Goal: Transaction & Acquisition: Purchase product/service

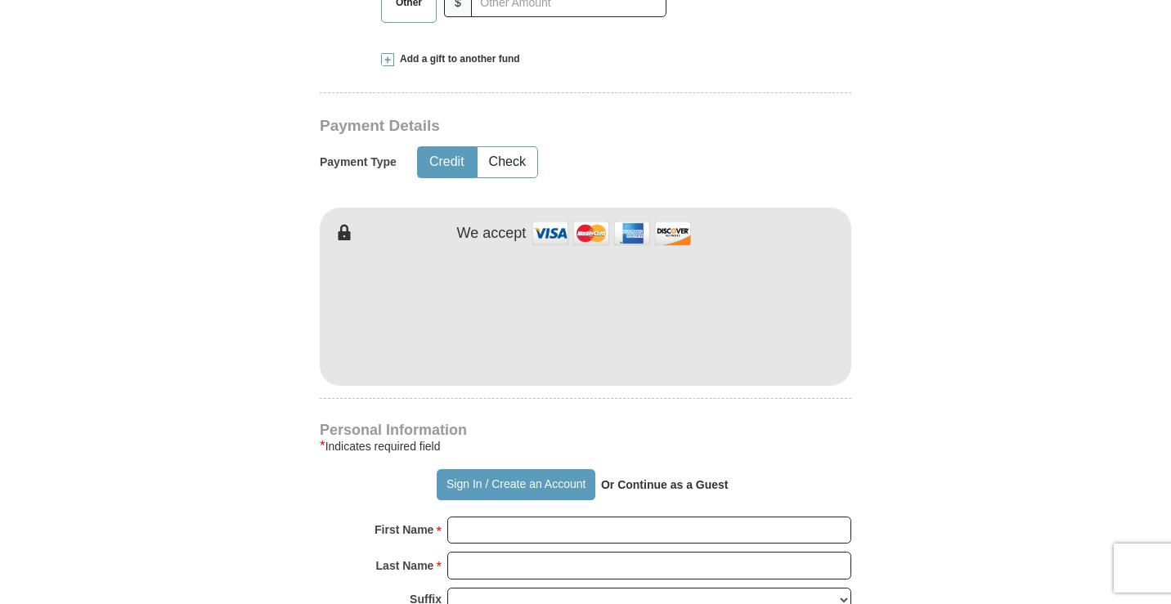
scroll to position [818, 0]
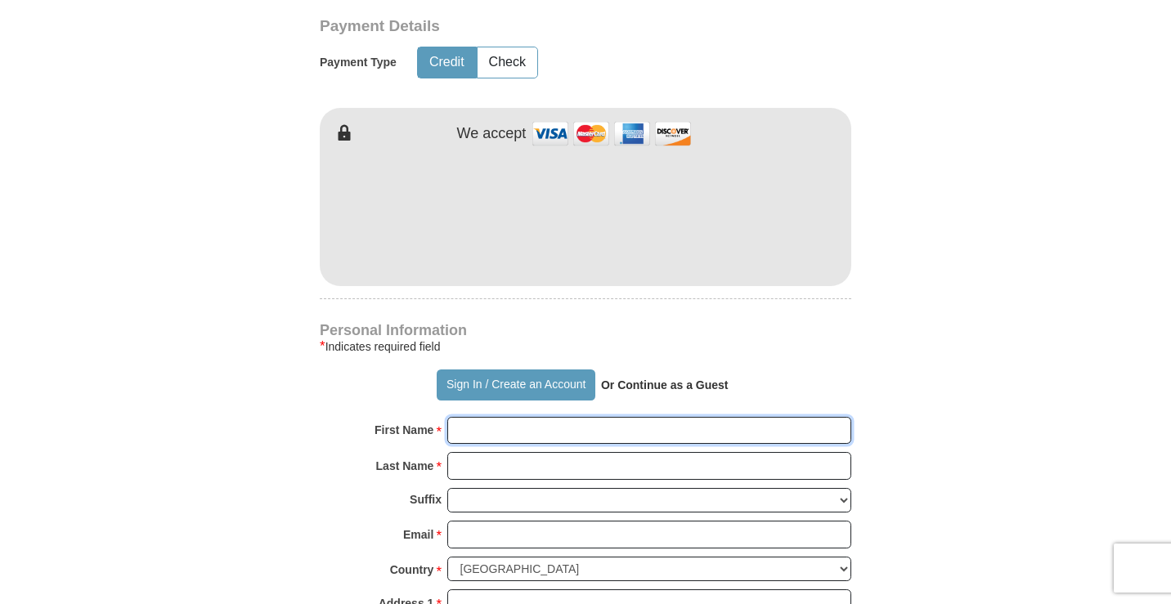
click at [538, 444] on input "First Name *" at bounding box center [649, 431] width 404 height 28
click at [504, 468] on input "Last Name *" at bounding box center [649, 466] width 404 height 28
click at [530, 439] on input "First Name *" at bounding box center [649, 431] width 404 height 28
type input "[PERSON_NAME]"
type input "Oliastro"
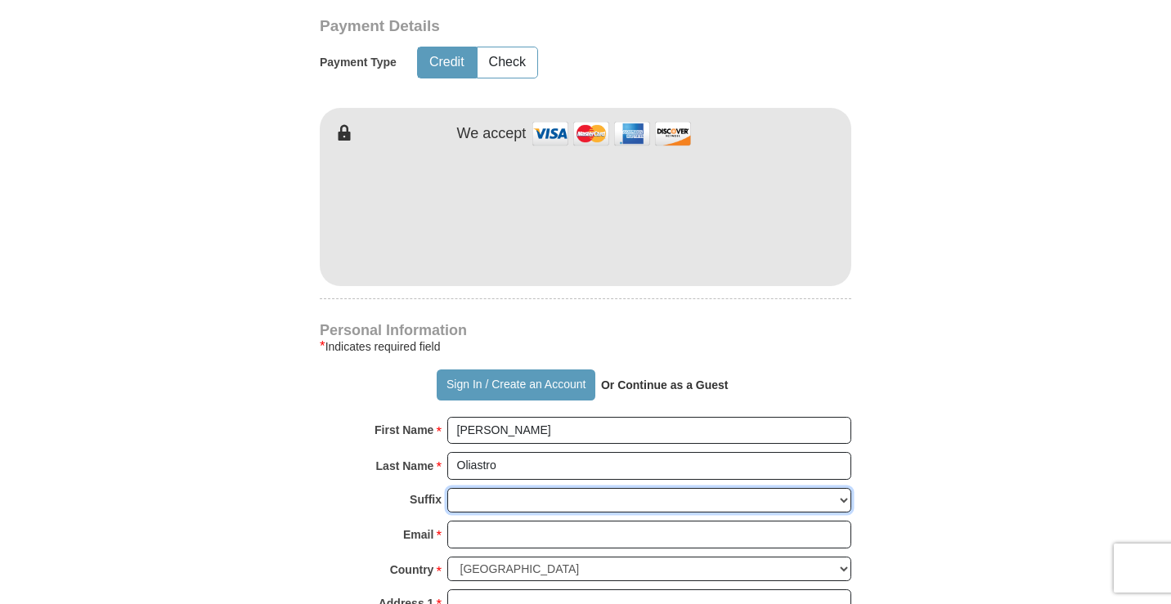
click at [473, 497] on select "[PERSON_NAME] I II III IV V VI" at bounding box center [649, 500] width 404 height 25
select select "Sr"
click at [447, 488] on select "[PERSON_NAME] I II III IV V VI" at bounding box center [649, 500] width 404 height 25
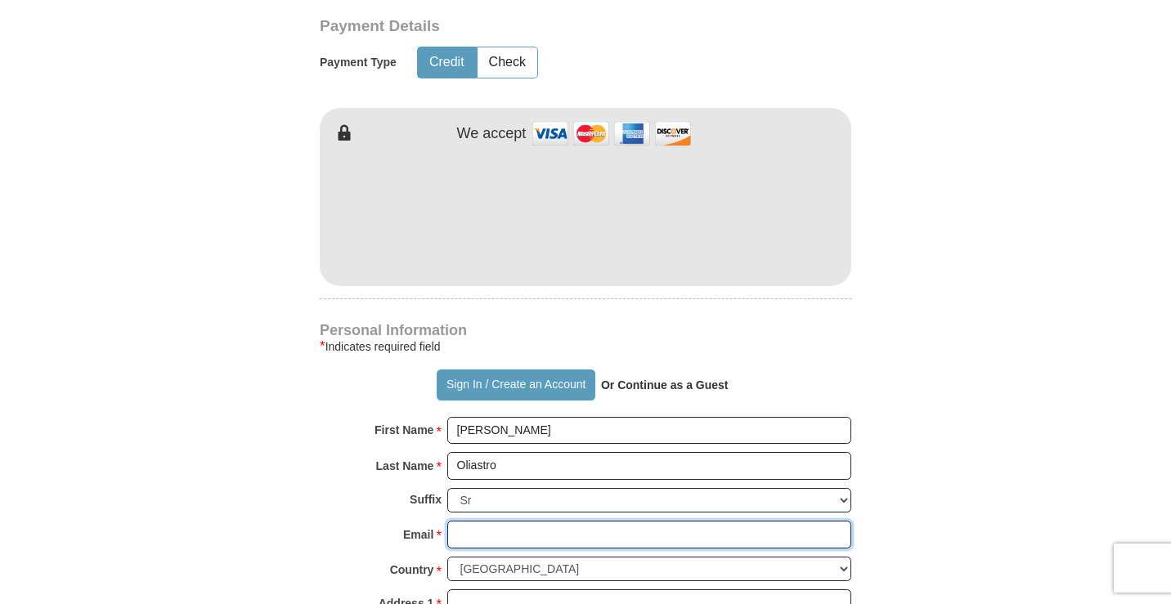
click at [509, 543] on input "Email *" at bounding box center [649, 535] width 404 height 28
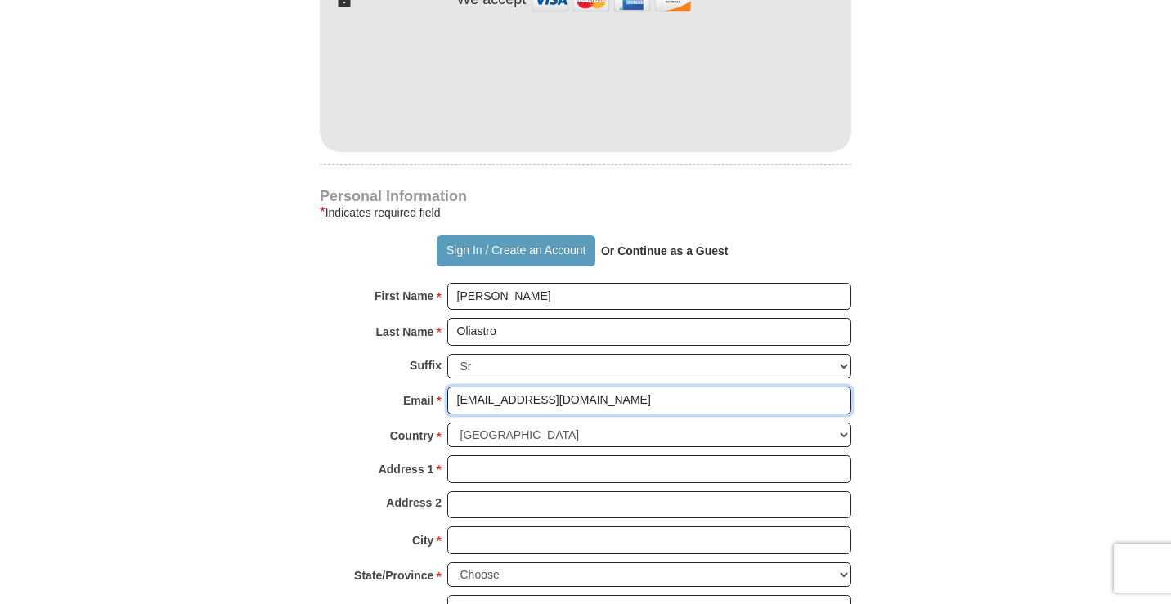
scroll to position [981, 0]
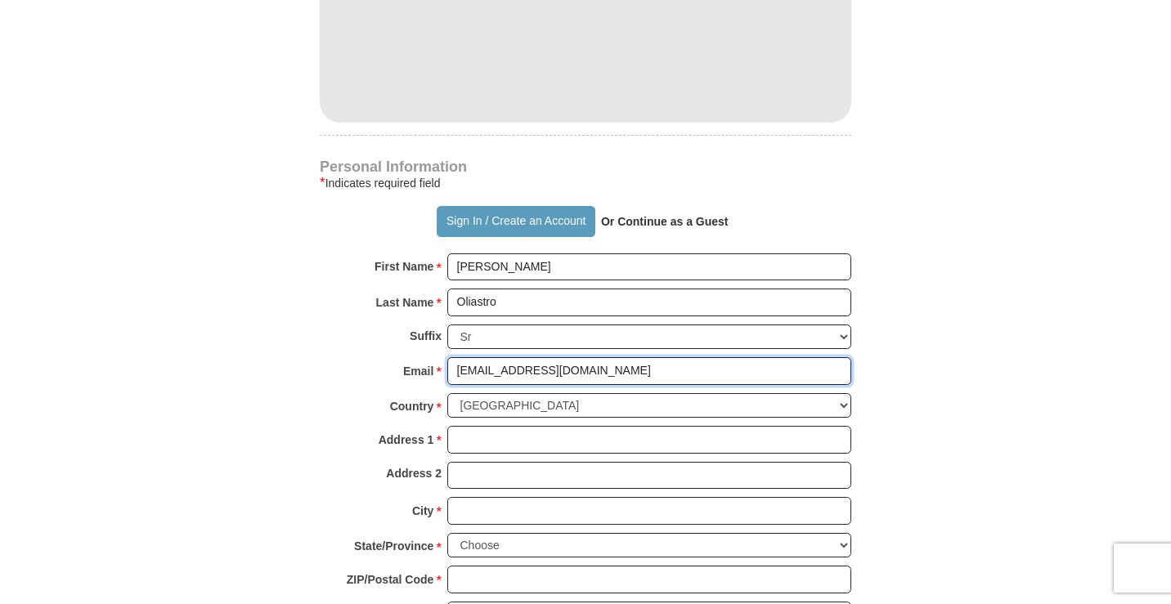
type input "[EMAIL_ADDRESS][DOMAIN_NAME]"
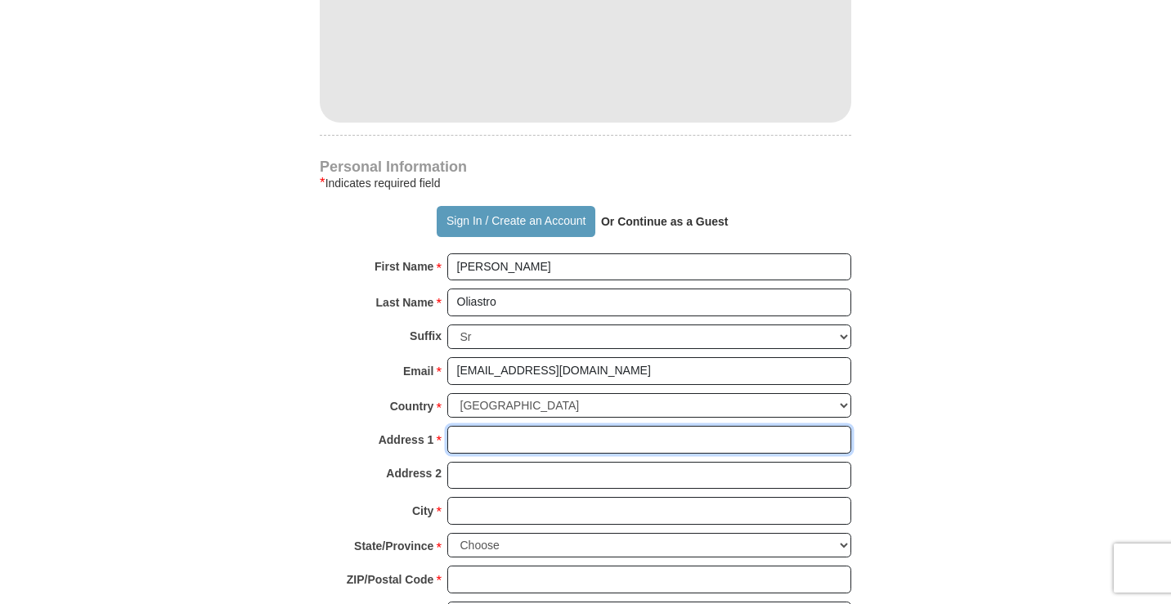
click at [539, 442] on input "Address 1 *" at bounding box center [649, 440] width 404 height 28
type input "1034 Brighton Rd"
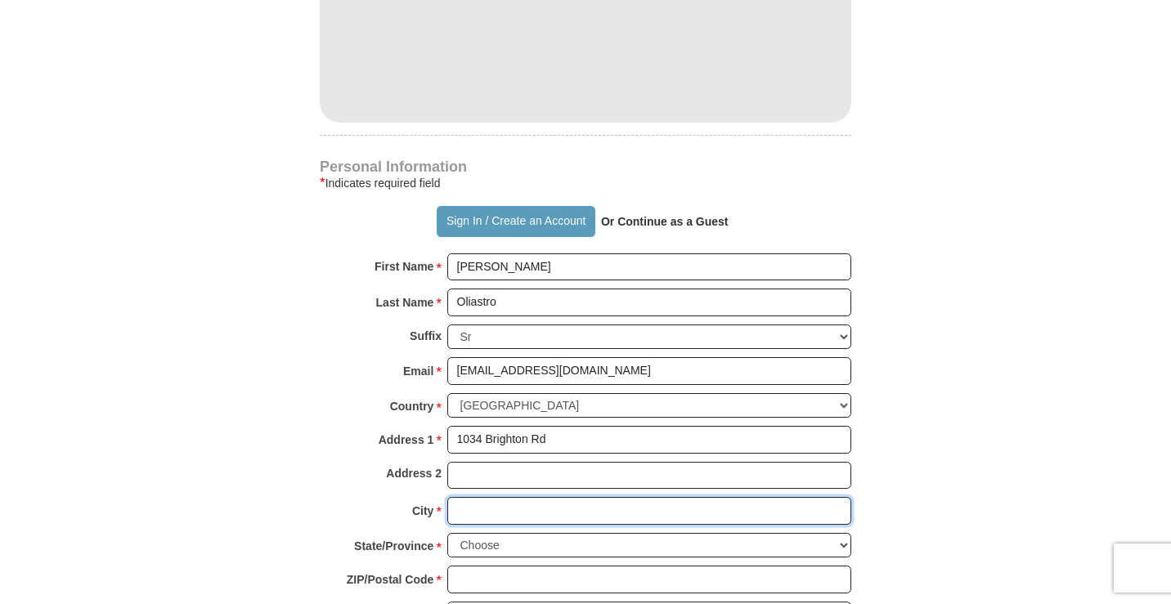
click at [481, 516] on input "City *" at bounding box center [649, 511] width 404 height 28
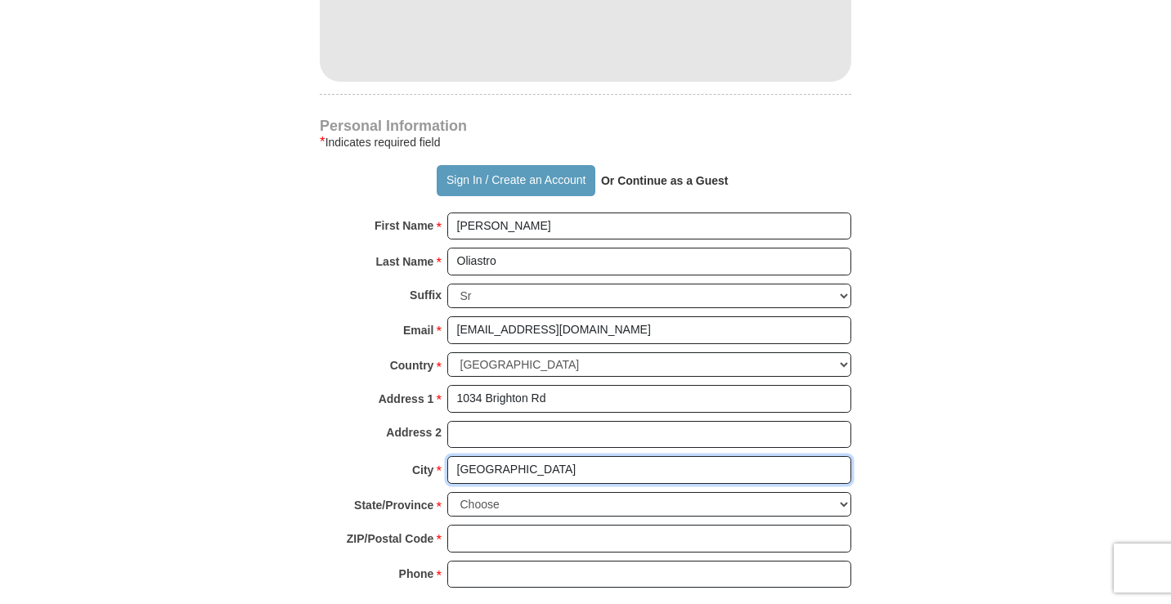
scroll to position [1063, 0]
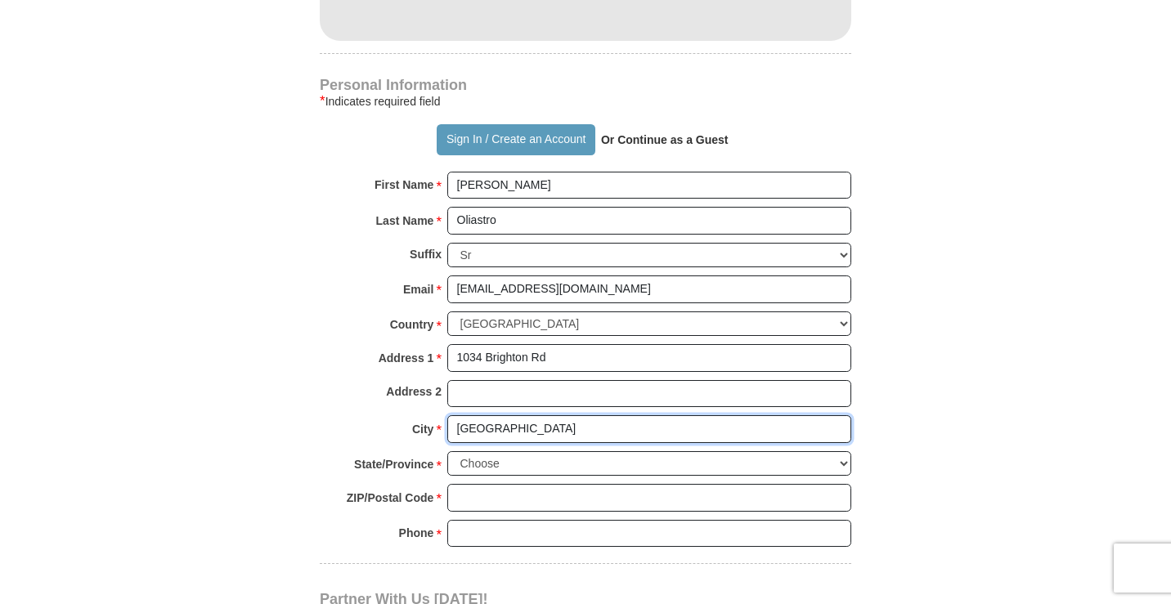
type input "[GEOGRAPHIC_DATA]"
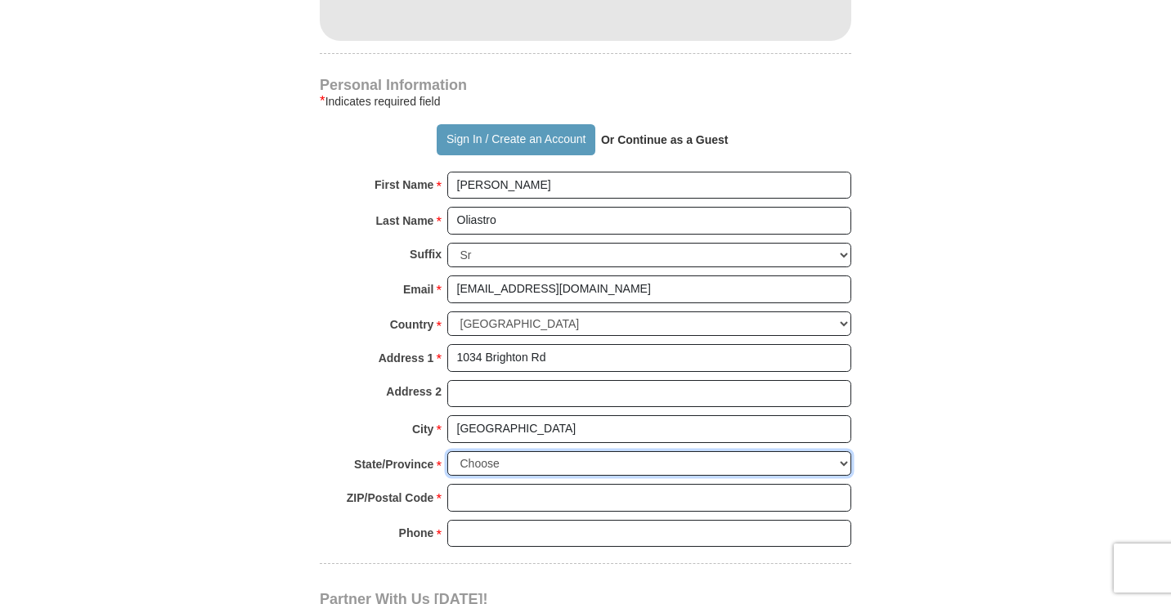
click at [524, 464] on select "Choose [US_STATE] [US_STATE] [US_STATE] [US_STATE] [US_STATE] Armed Forces Amer…" at bounding box center [649, 463] width 404 height 25
click at [447, 451] on select "Choose [US_STATE] [US_STATE] [US_STATE] [US_STATE] [US_STATE] Armed Forces Amer…" at bounding box center [649, 463] width 404 height 25
click at [512, 464] on select "Choose [US_STATE] [US_STATE] [US_STATE] [US_STATE] [US_STATE] Armed Forces Amer…" at bounding box center [649, 463] width 404 height 25
select select "PA"
click at [447, 451] on select "Choose [US_STATE] [US_STATE] [US_STATE] [US_STATE] [US_STATE] Armed Forces Amer…" at bounding box center [649, 463] width 404 height 25
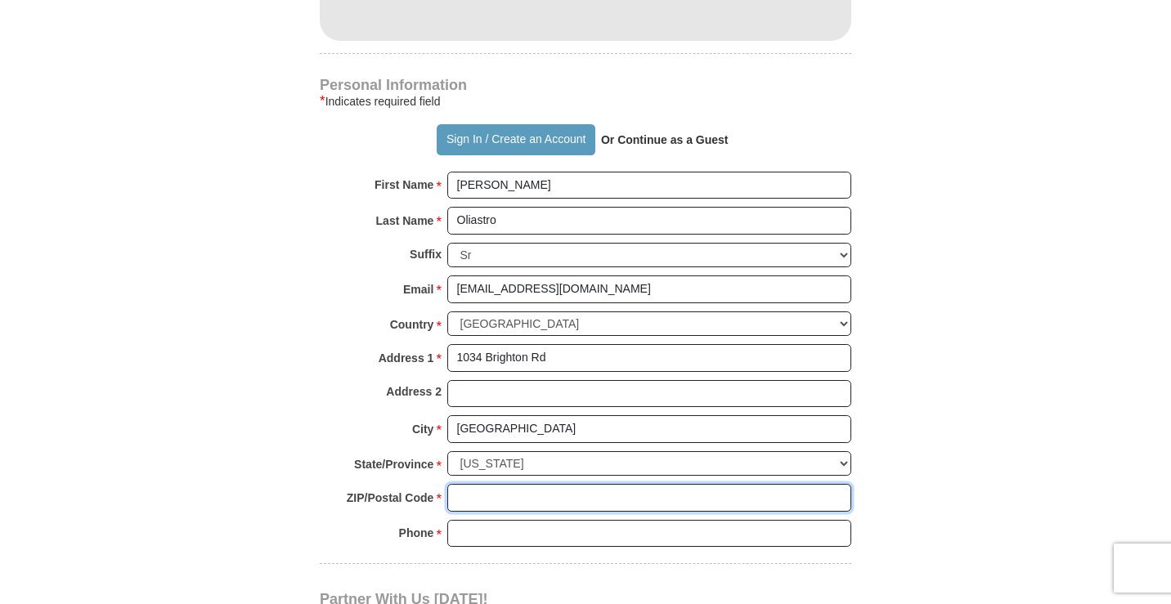
click at [488, 500] on input "ZIP/Postal Code *" at bounding box center [649, 498] width 404 height 28
type input "16117"
click at [499, 539] on input "Phone * *" at bounding box center [649, 534] width 404 height 28
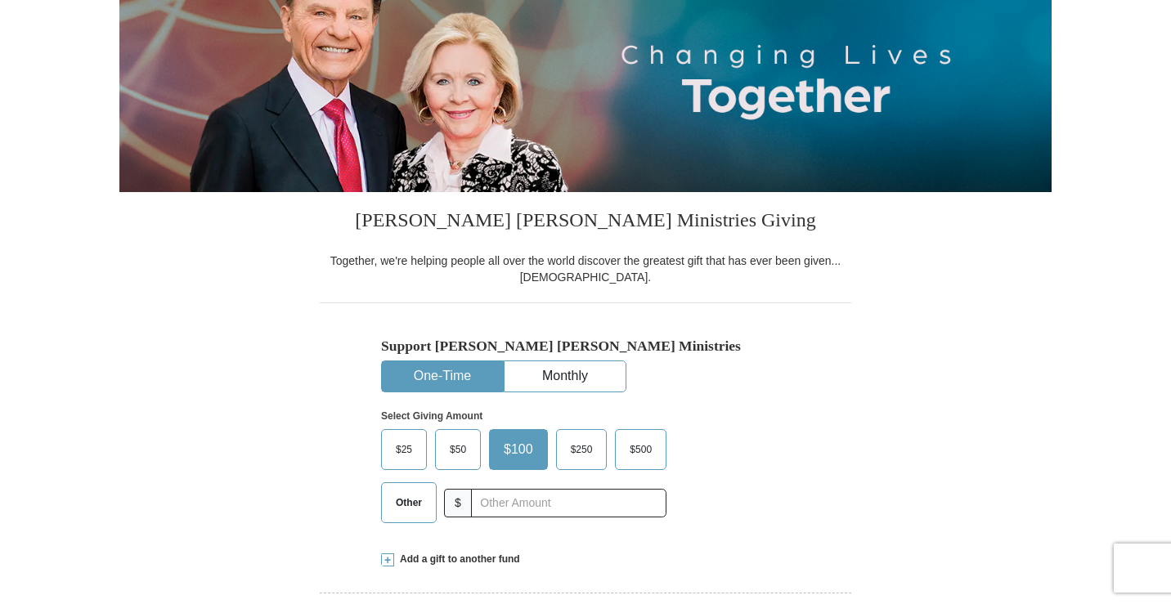
scroll to position [327, 0]
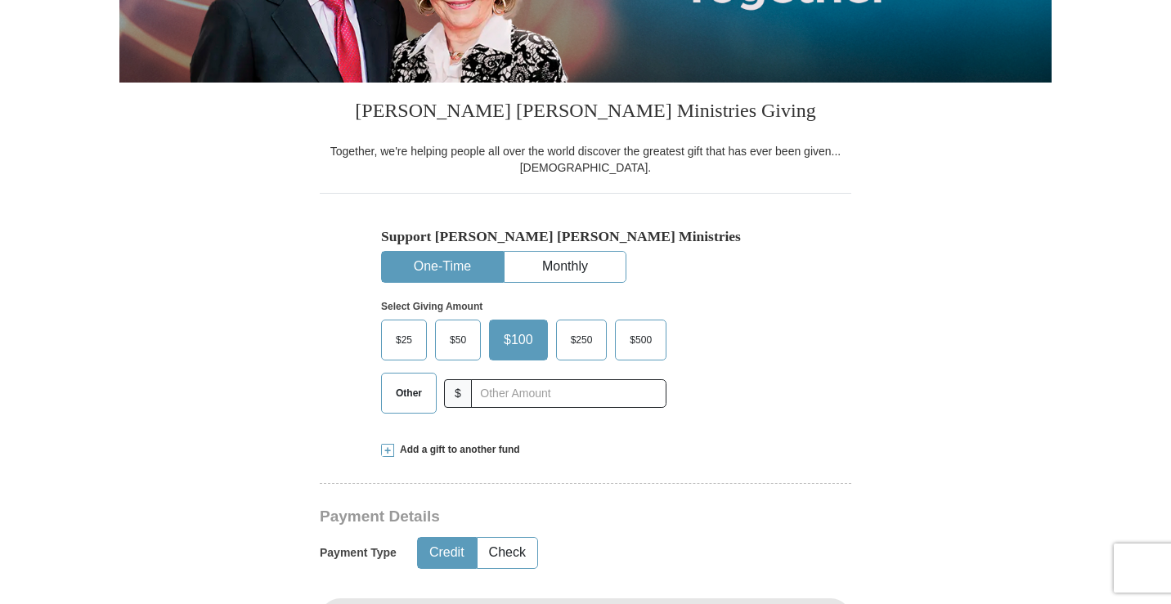
type input "7247586170"
click at [402, 391] on span "Other" at bounding box center [409, 393] width 43 height 25
click at [0, 0] on input "Other" at bounding box center [0, 0] width 0 height 0
click at [456, 450] on span "Add a gift to another fund" at bounding box center [457, 450] width 126 height 14
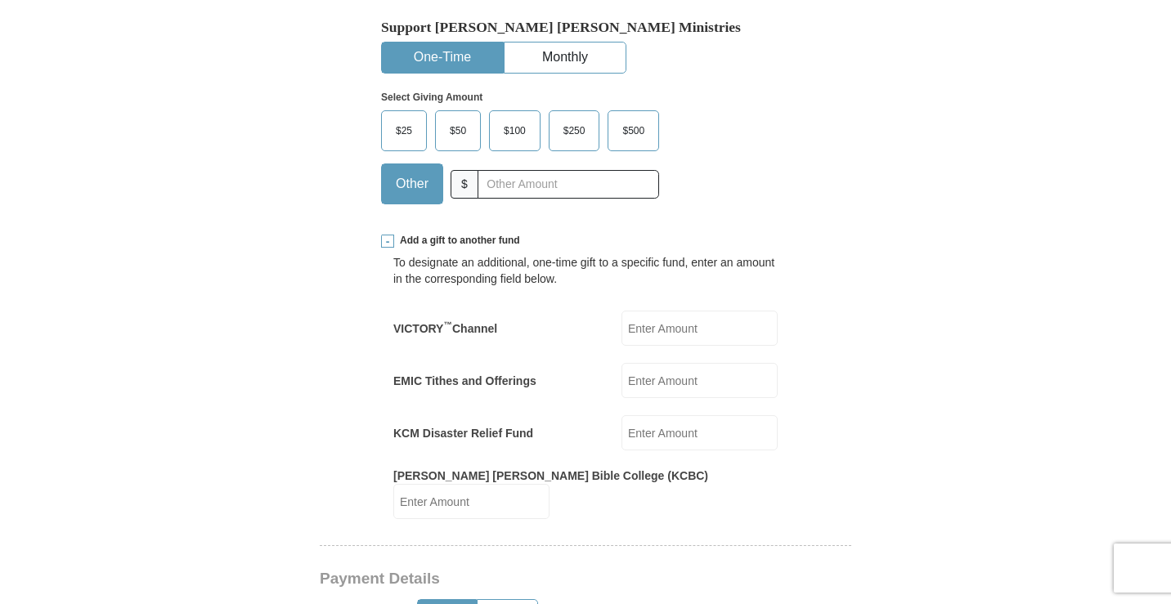
scroll to position [572, 0]
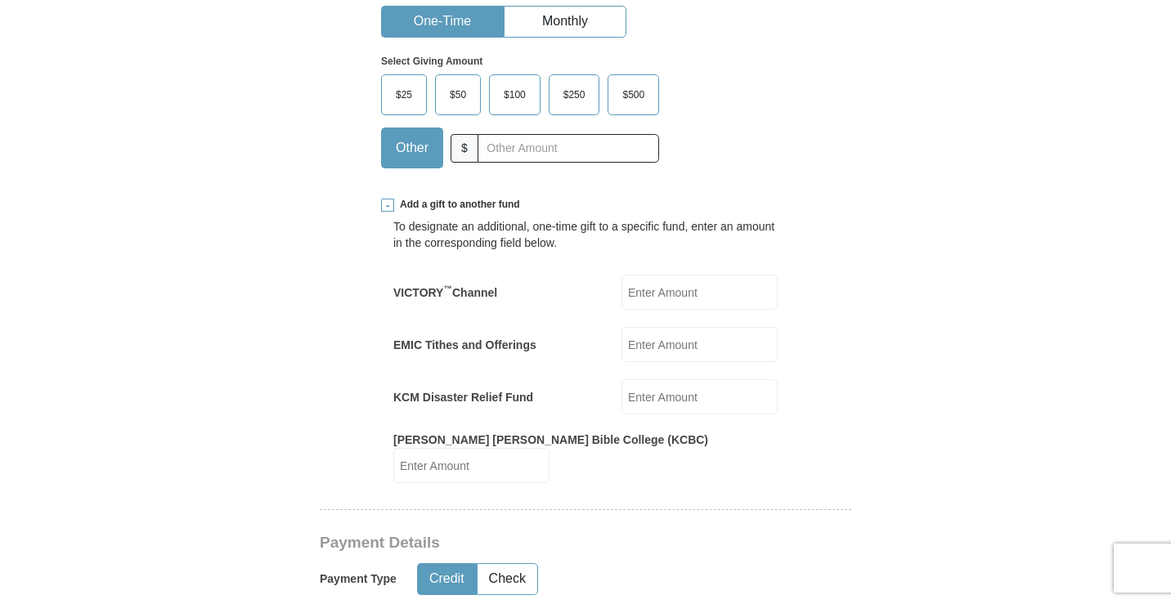
click at [636, 394] on input "KCM Disaster Relief Fund" at bounding box center [699, 396] width 156 height 35
type input "1"
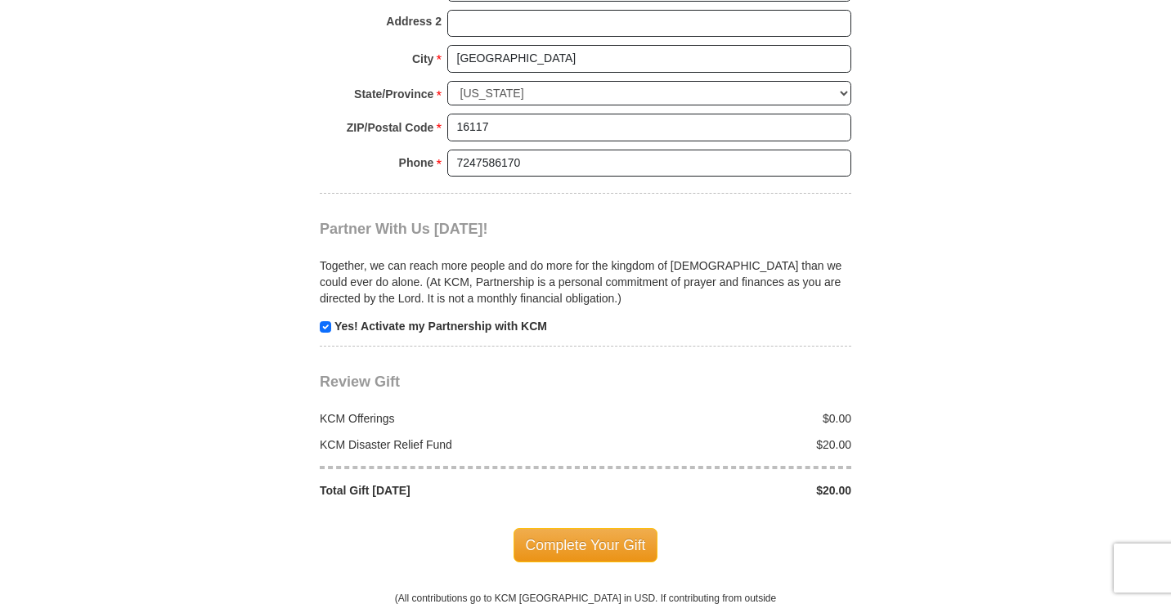
scroll to position [1799, 0]
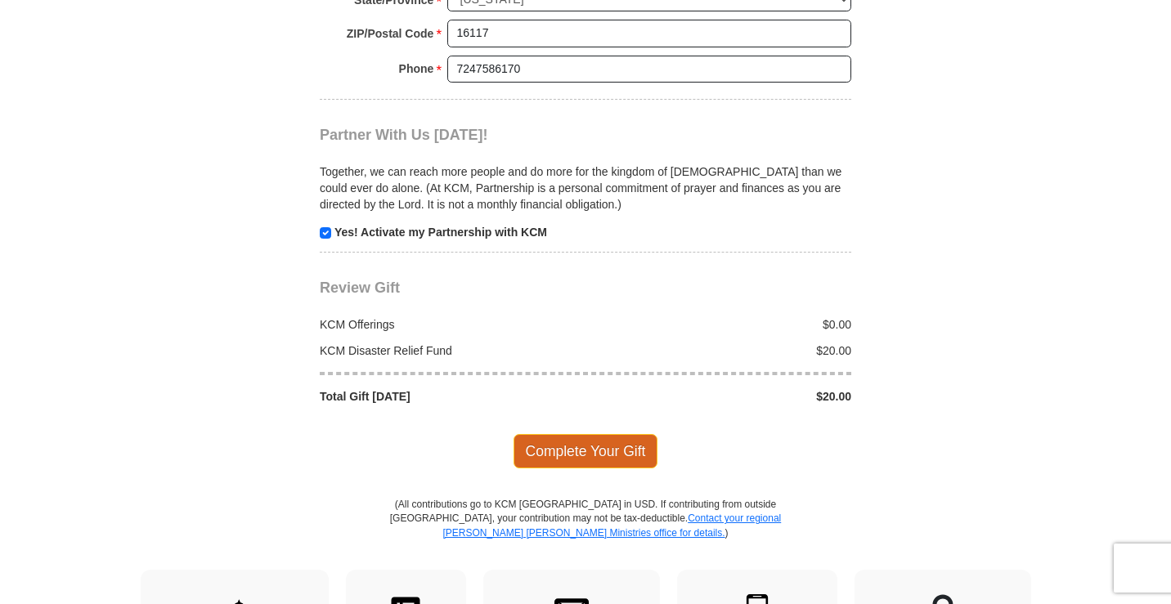
type input "20"
click at [568, 434] on span "Complete Your Gift" at bounding box center [585, 451] width 145 height 34
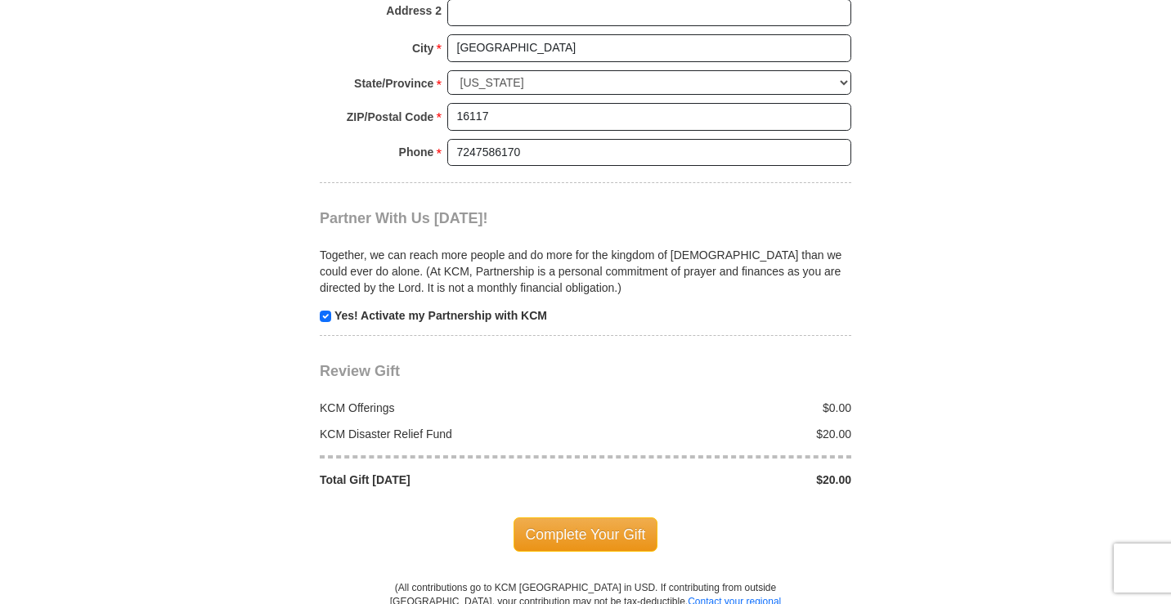
scroll to position [1892, 0]
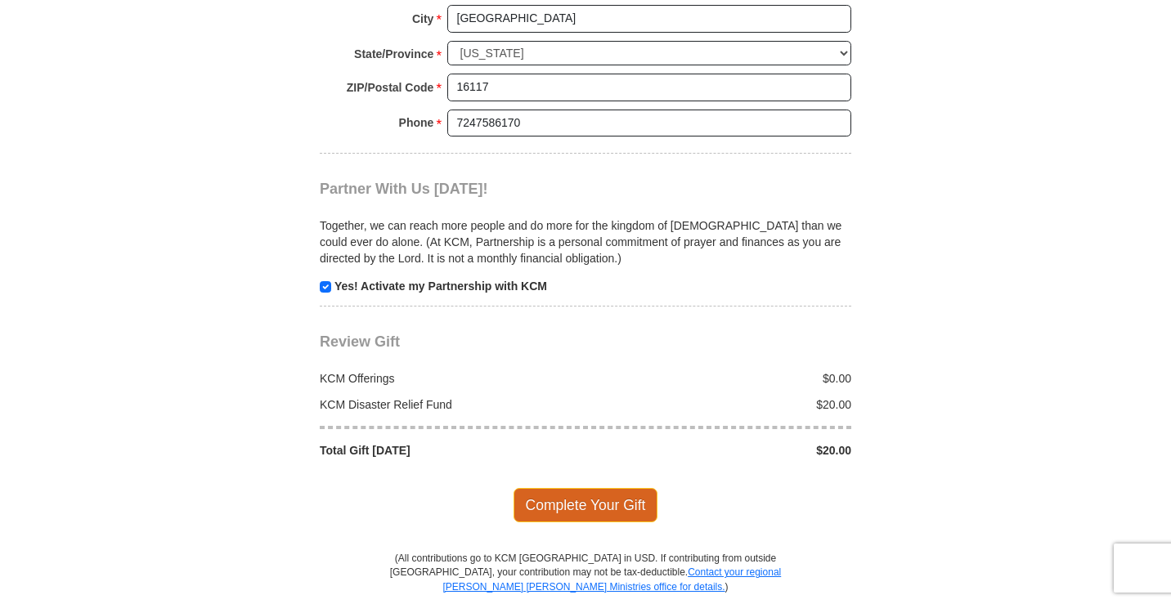
click at [564, 491] on span "Complete Your Gift" at bounding box center [585, 505] width 145 height 34
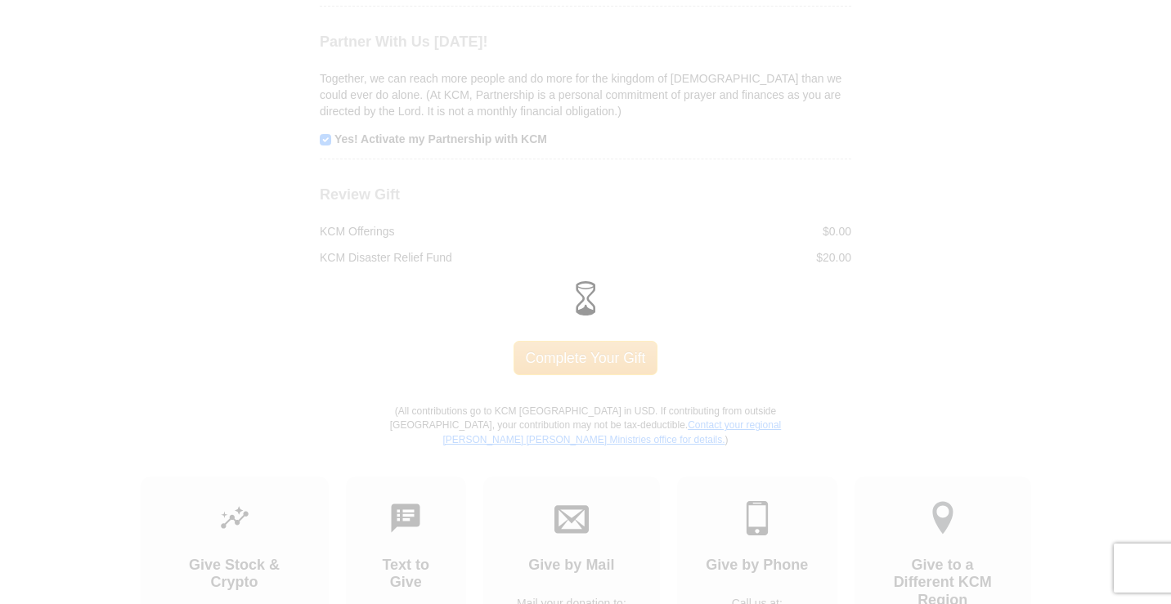
scroll to position [1745, 0]
